Goal: Task Accomplishment & Management: Complete application form

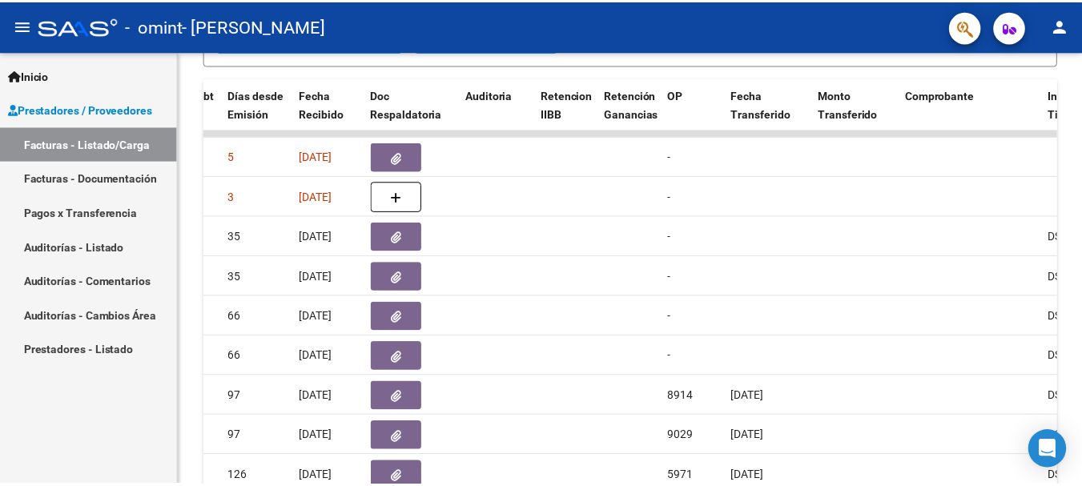
scroll to position [21, 0]
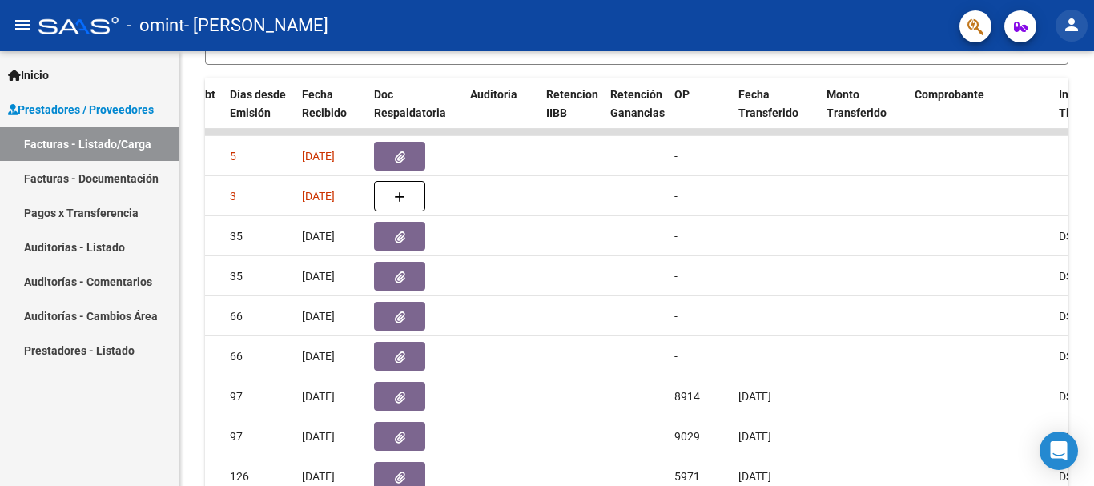
click at [1063, 25] on mat-icon "person" at bounding box center [1071, 24] width 19 height 19
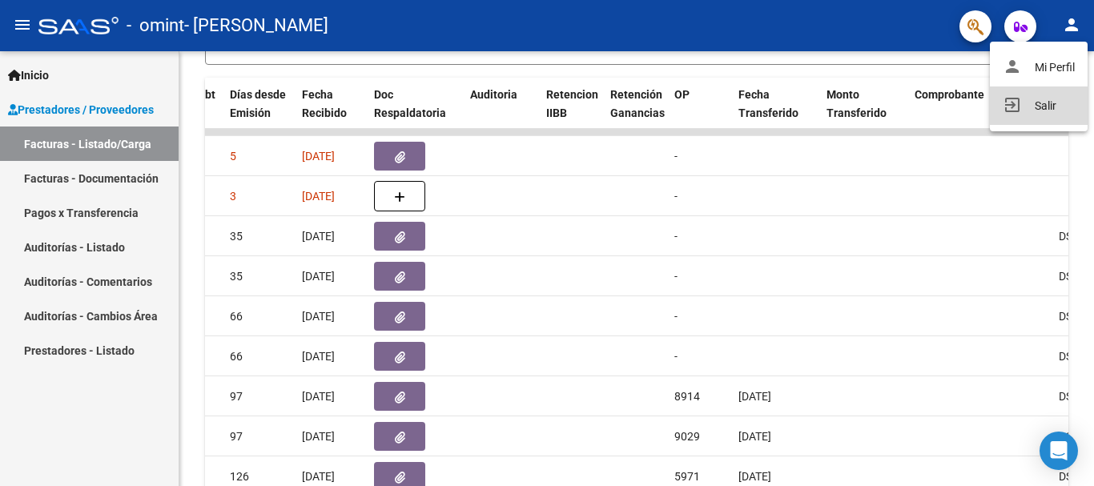
click at [1047, 99] on button "exit_to_app Salir" at bounding box center [1039, 106] width 98 height 38
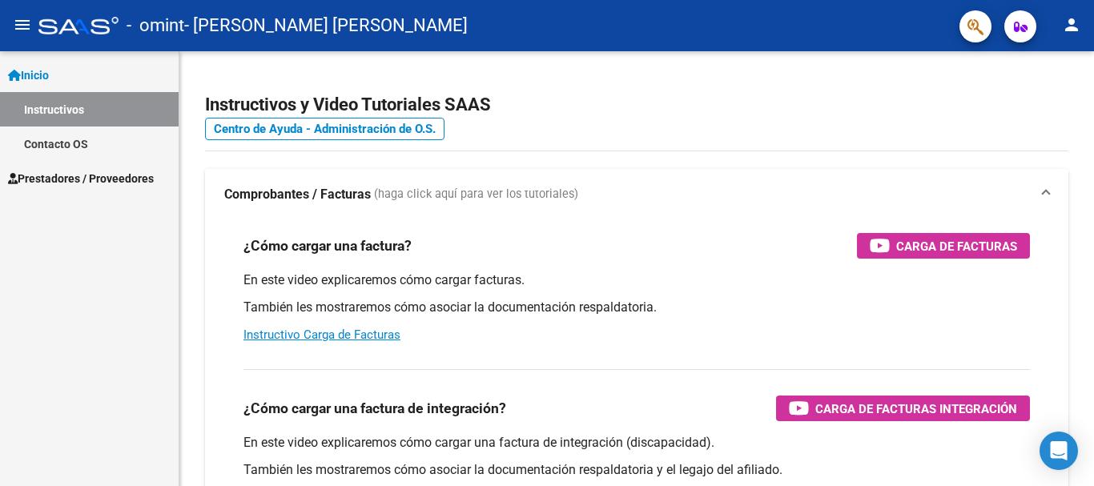
click at [111, 179] on span "Prestadores / Proveedores" at bounding box center [81, 179] width 146 height 18
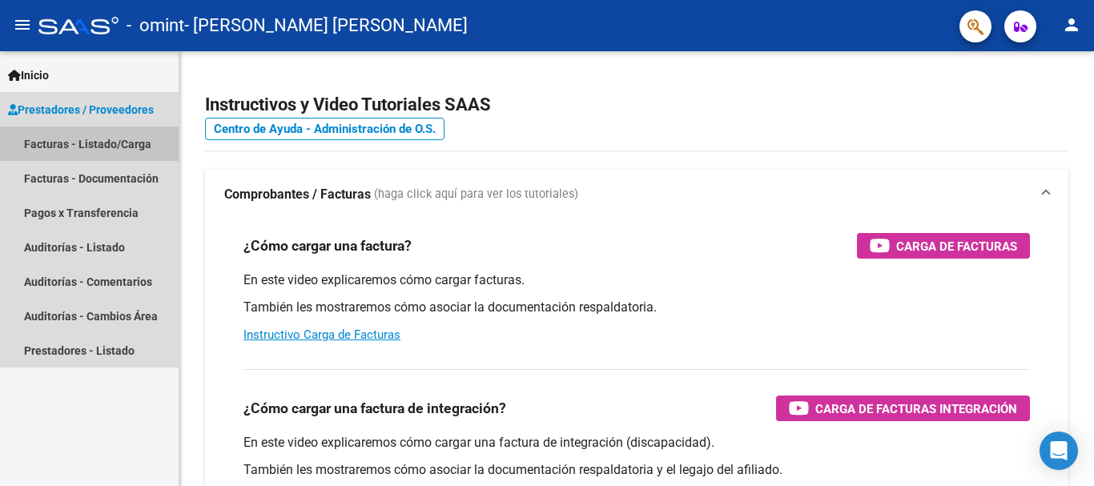
click at [121, 144] on link "Facturas - Listado/Carga" at bounding box center [89, 144] width 179 height 34
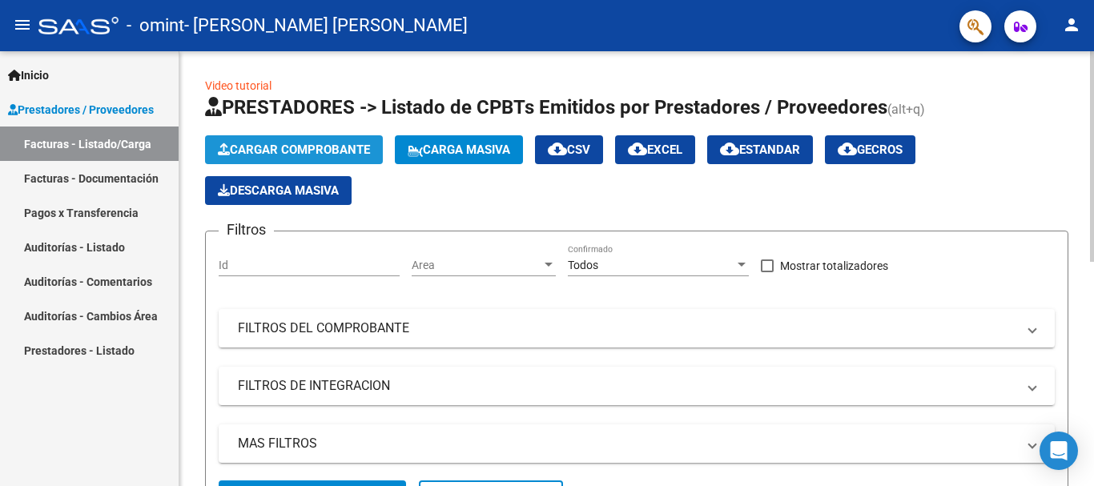
click at [263, 151] on span "Cargar Comprobante" at bounding box center [294, 150] width 152 height 14
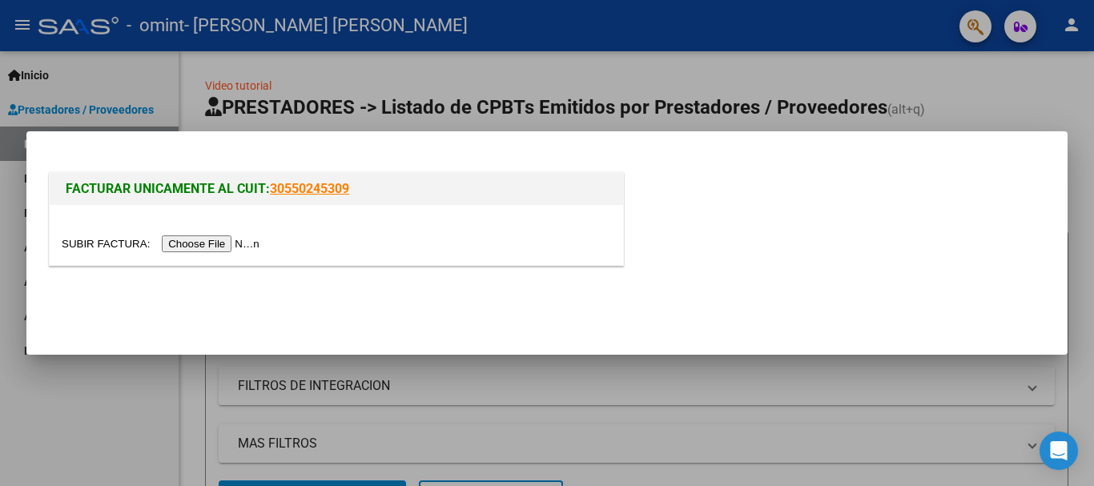
click at [235, 243] on input "file" at bounding box center [163, 244] width 203 height 17
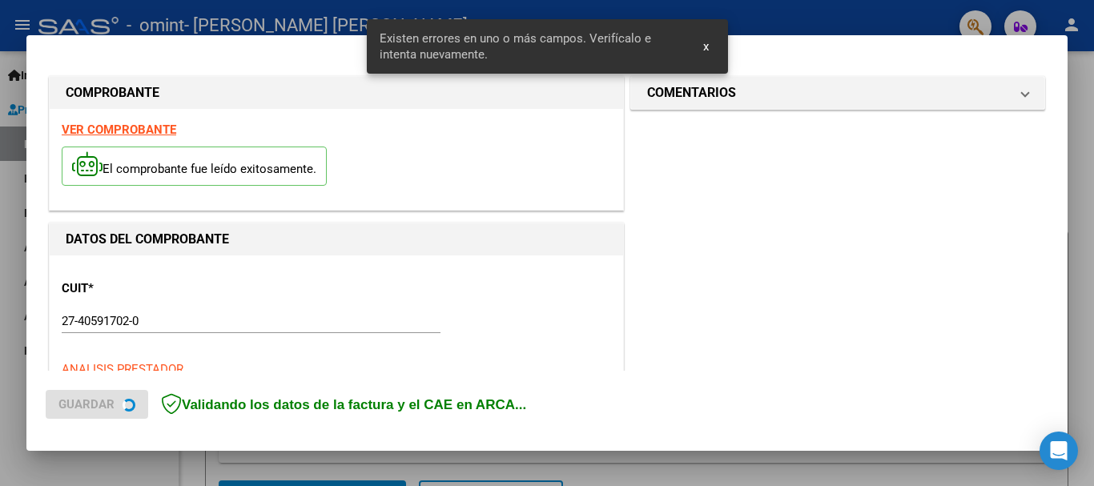
scroll to position [400, 0]
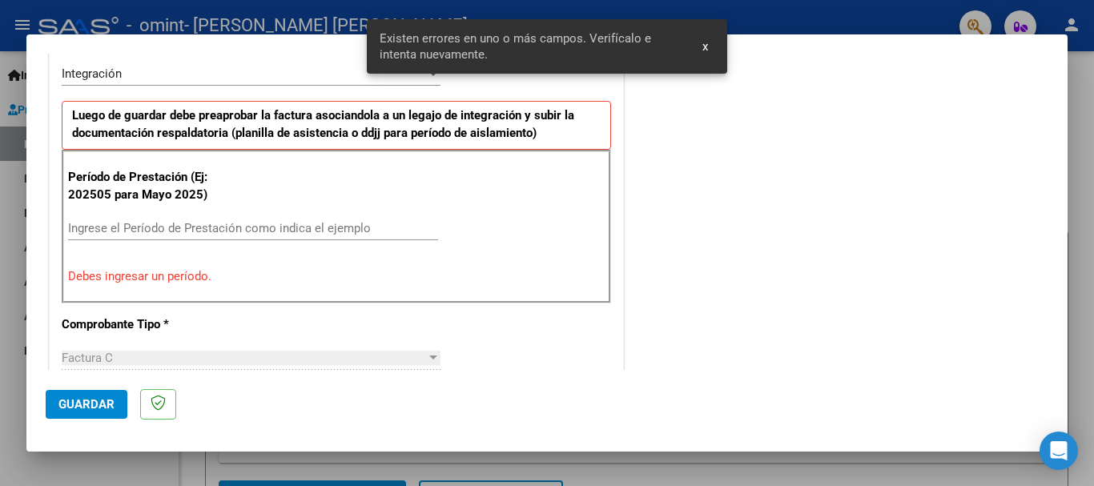
click at [266, 232] on input "Ingrese el Período de Prestación como indica el ejemplo" at bounding box center [253, 228] width 370 height 14
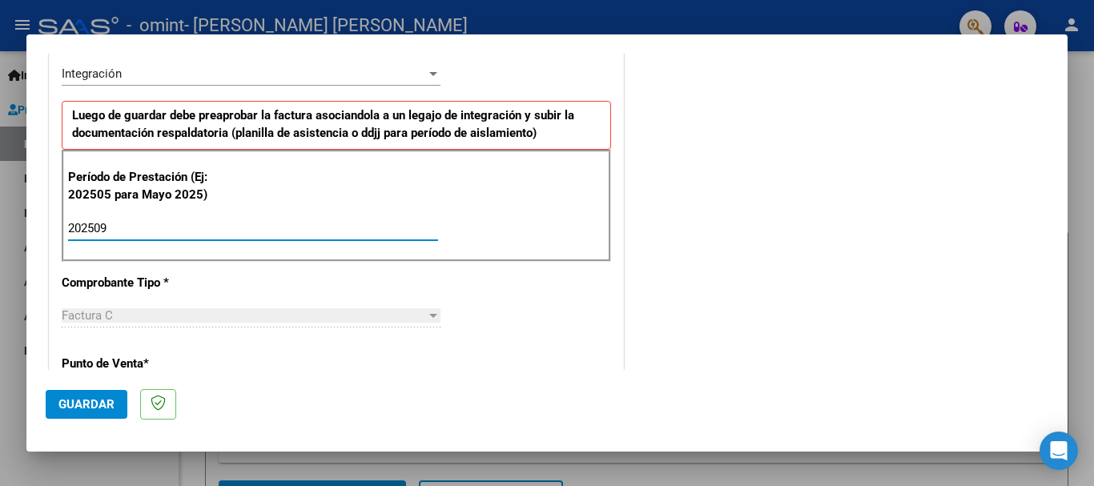
type input "202509"
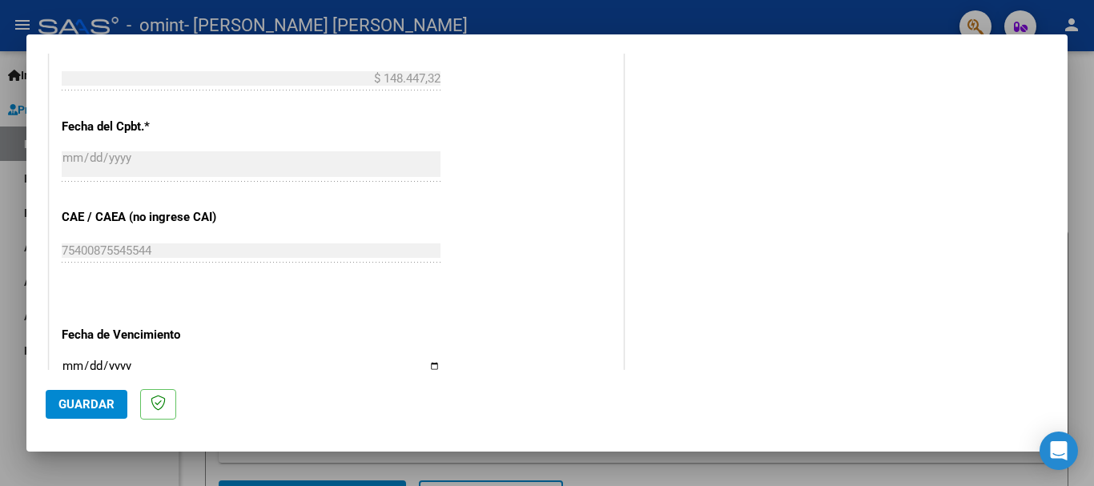
scroll to position [961, 0]
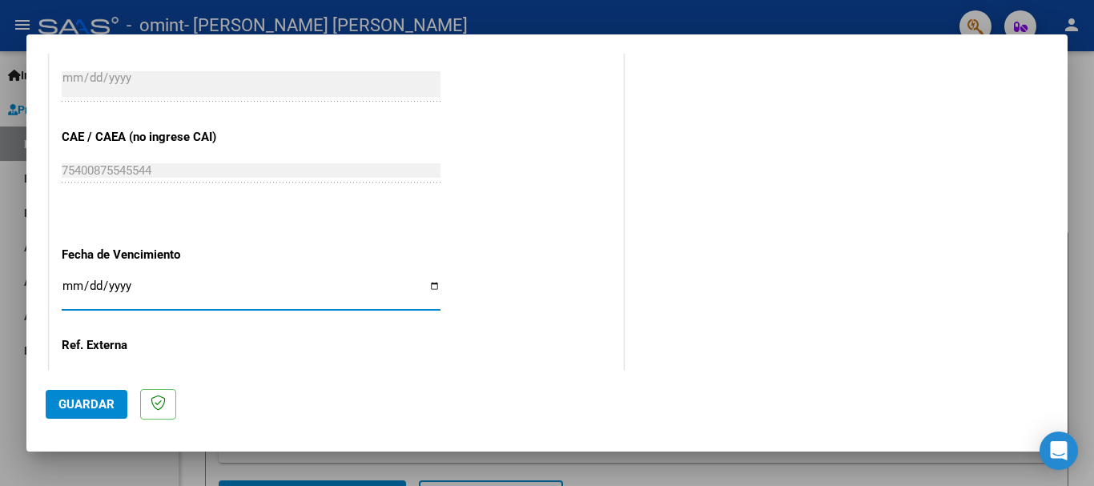
click at [436, 288] on input "Ingresar la fecha" at bounding box center [251, 293] width 379 height 26
type input "[DATE]"
click at [87, 405] on span "Guardar" at bounding box center [86, 404] width 56 height 14
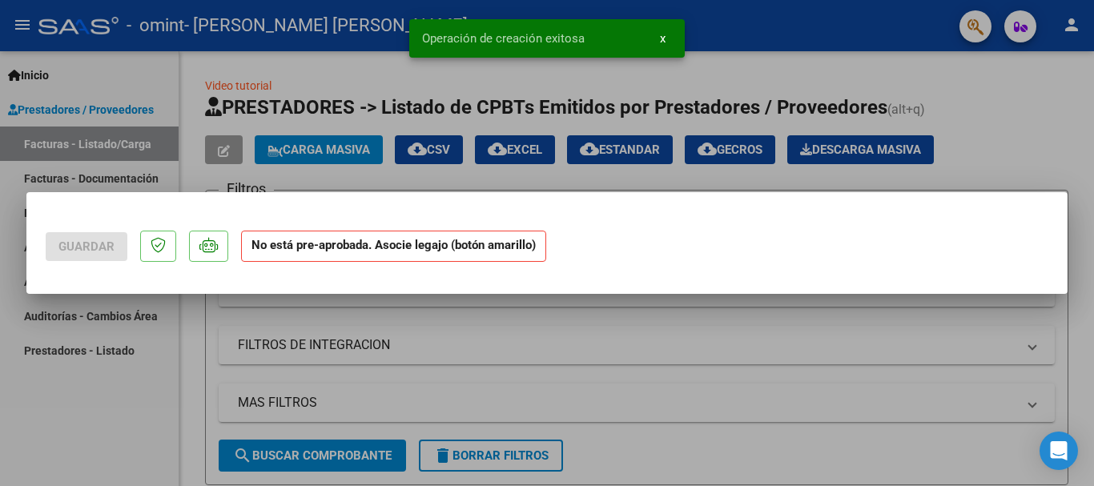
scroll to position [0, 0]
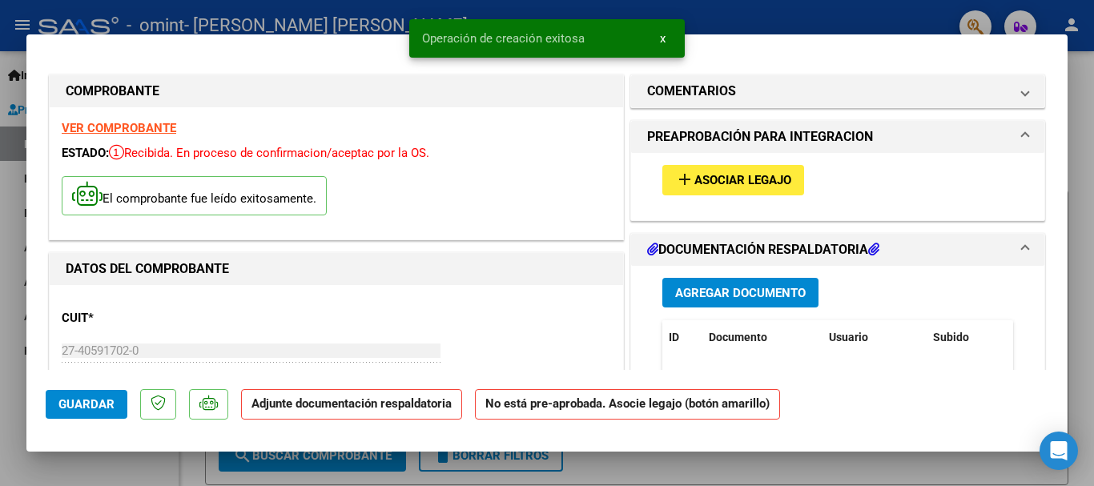
click at [723, 288] on span "Agregar Documento" at bounding box center [740, 293] width 131 height 14
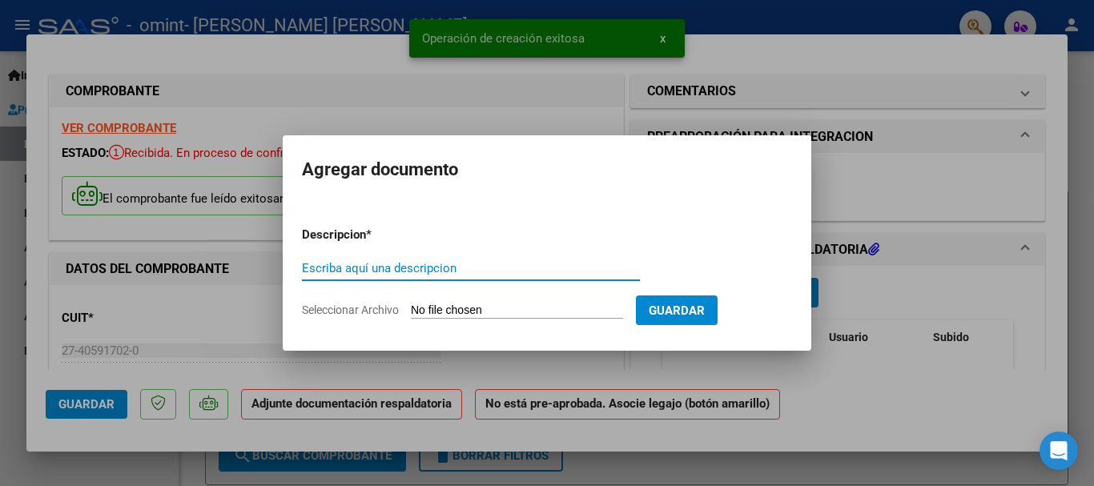
click at [470, 262] on input "Escriba aquí una descripcion" at bounding box center [471, 268] width 338 height 14
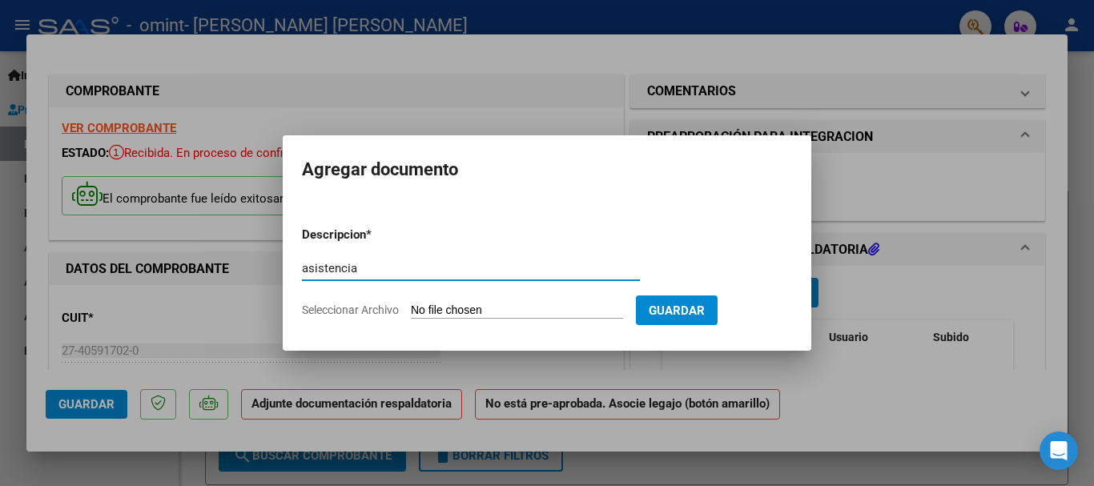
type input "asistencia"
click at [510, 312] on input "Seleccionar Archivo" at bounding box center [517, 311] width 212 height 15
type input "C:\fakepath\ASISTENCIA [PERSON_NAME] [DATE].pdf"
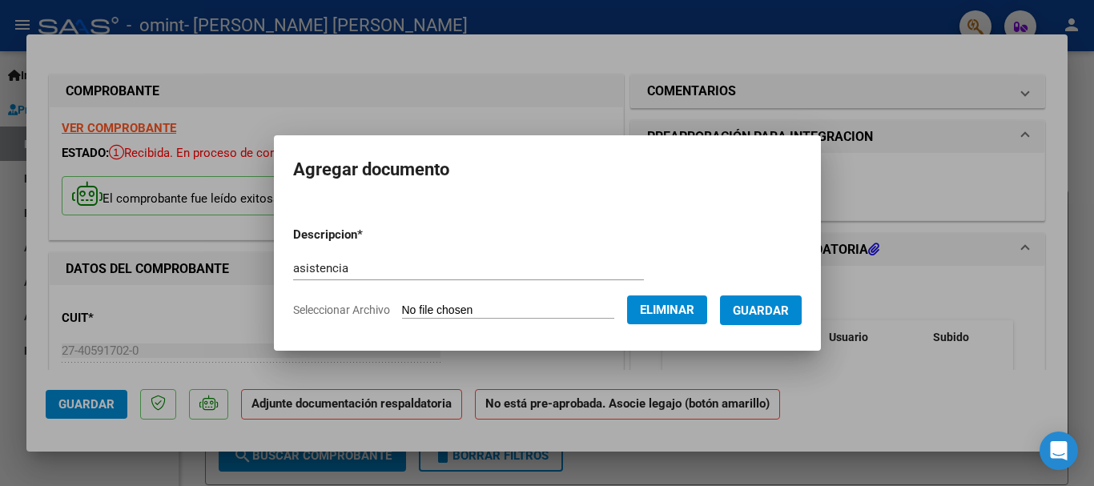
click at [775, 314] on span "Guardar" at bounding box center [761, 311] width 56 height 14
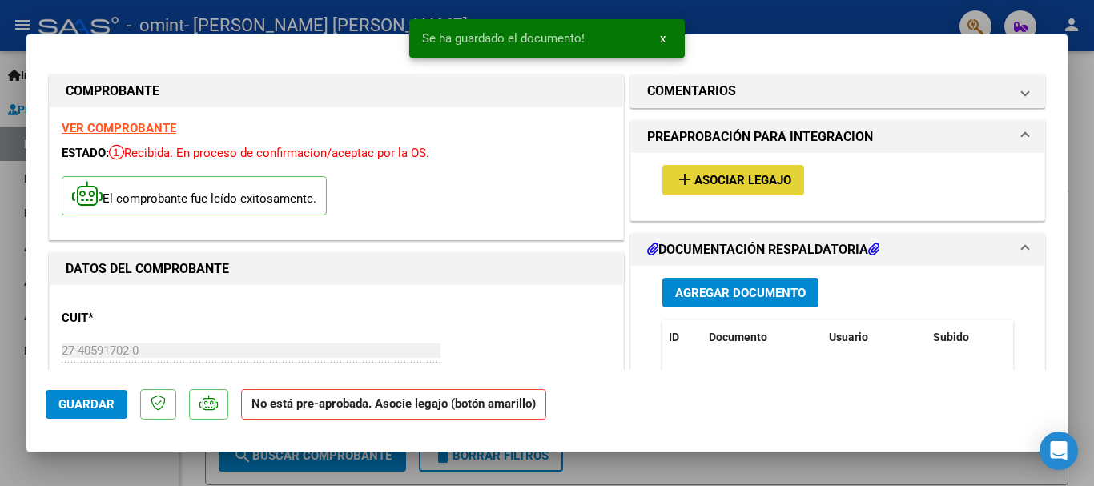
click at [708, 177] on span "Asociar Legajo" at bounding box center [743, 181] width 97 height 14
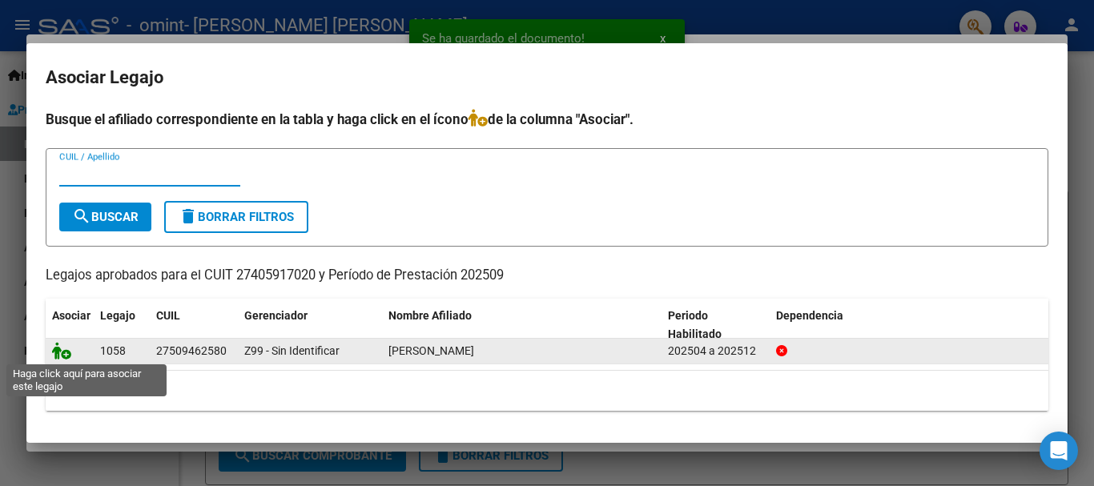
click at [58, 354] on icon at bounding box center [61, 351] width 19 height 18
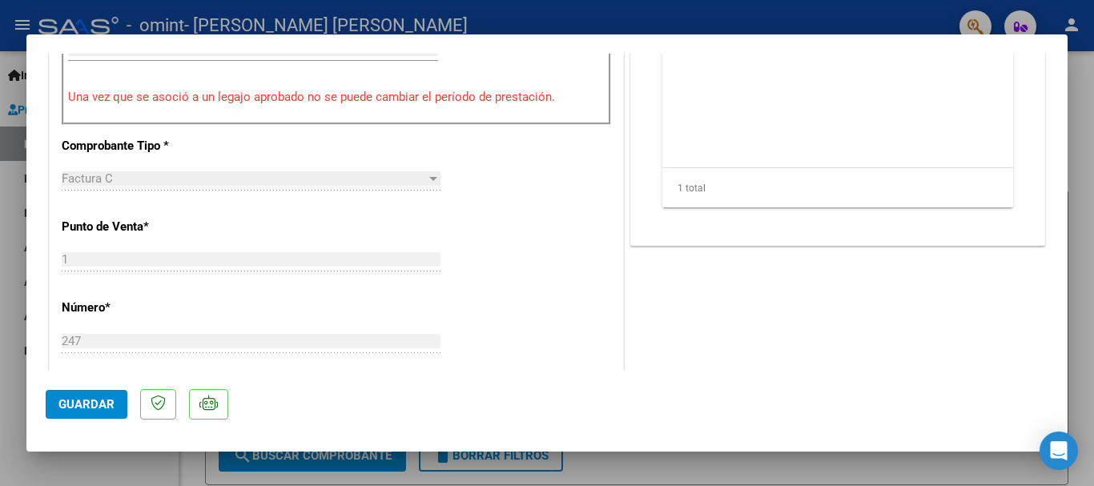
scroll to position [641, 0]
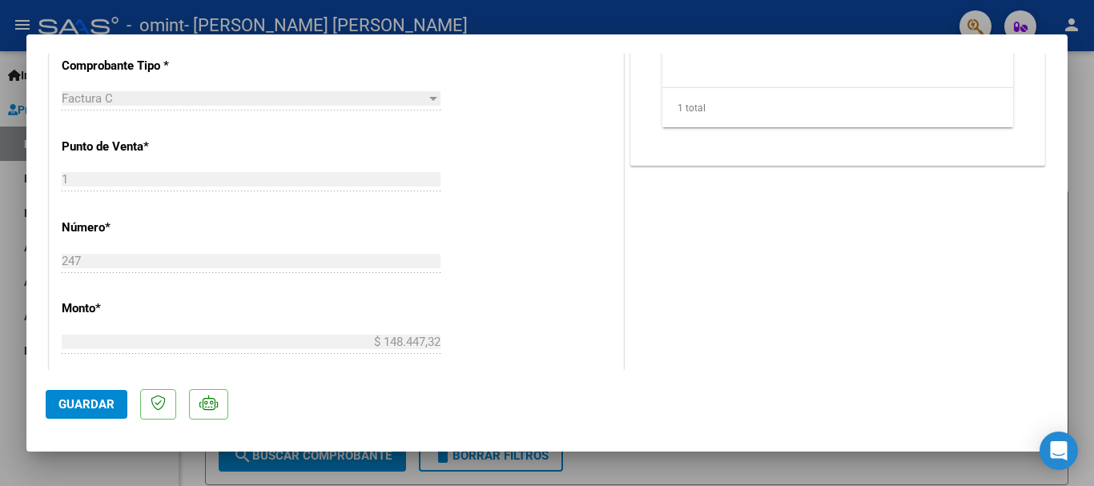
click at [91, 398] on span "Guardar" at bounding box center [86, 404] width 56 height 14
